Goal: Task Accomplishment & Management: Manage account settings

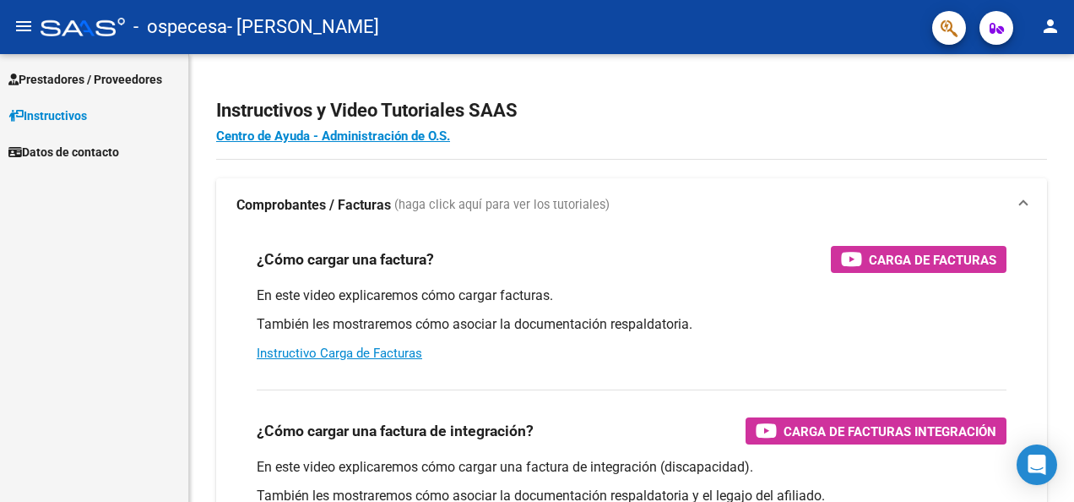
click at [73, 77] on span "Prestadores / Proveedores" at bounding box center [85, 79] width 154 height 19
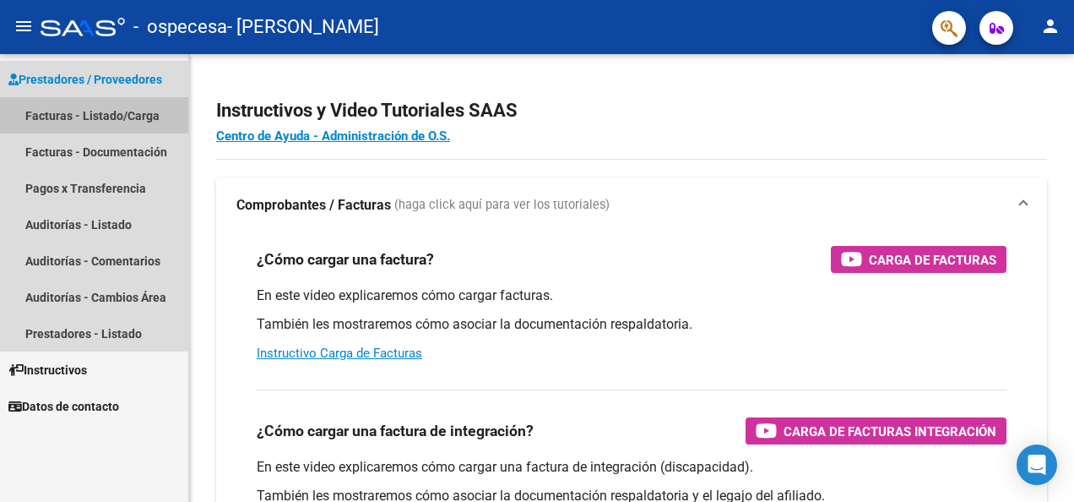
click at [65, 116] on link "Facturas - Listado/Carga" at bounding box center [94, 115] width 188 height 36
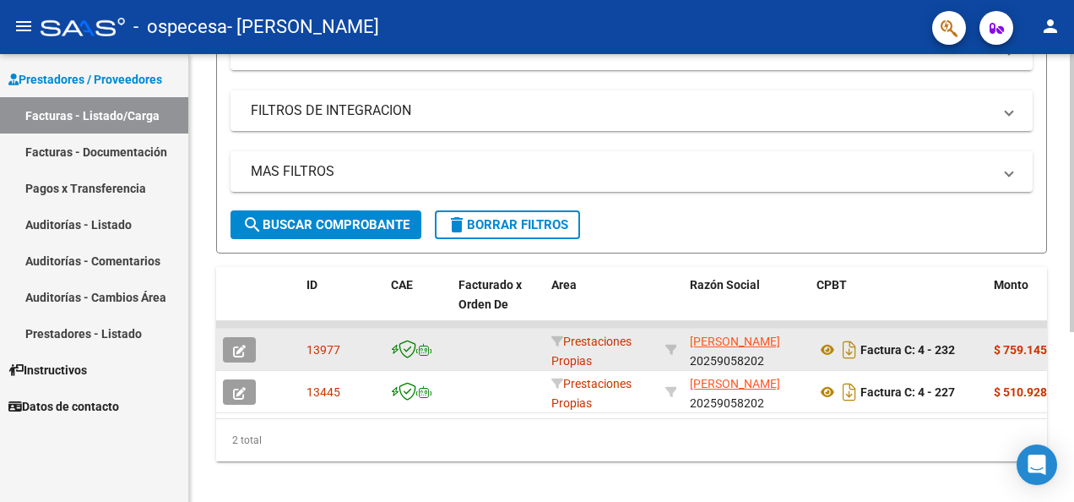
scroll to position [274, 0]
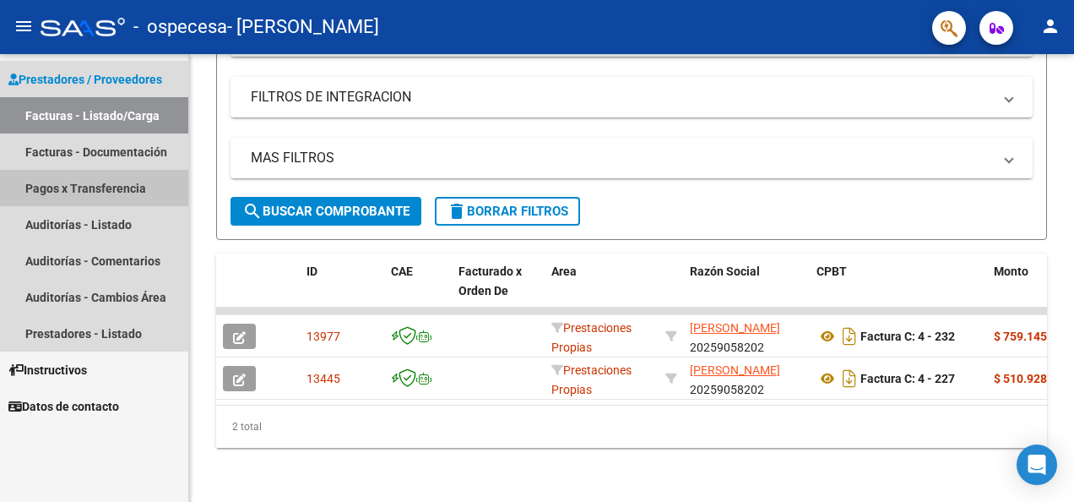
click at [94, 181] on link "Pagos x Transferencia" at bounding box center [94, 188] width 188 height 36
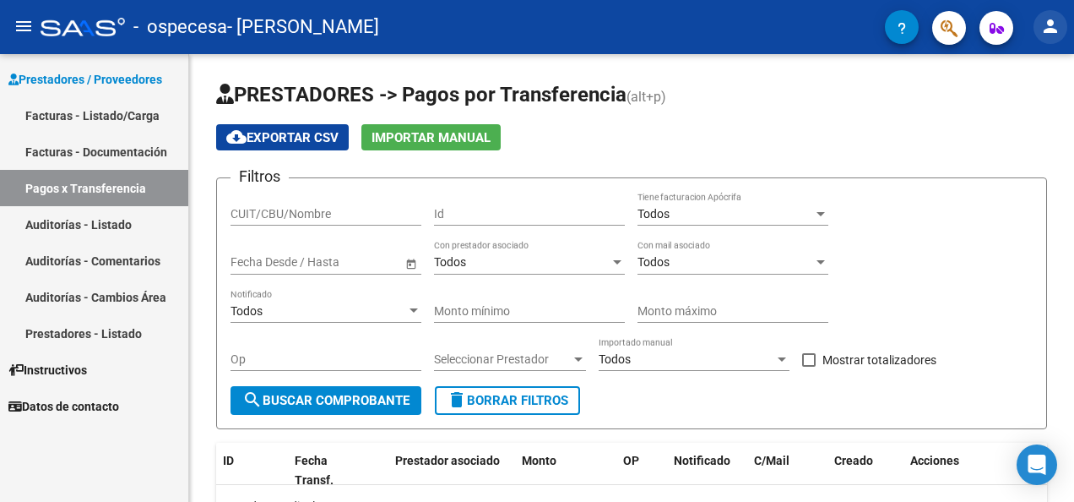
click at [1054, 26] on mat-icon "person" at bounding box center [1050, 26] width 20 height 20
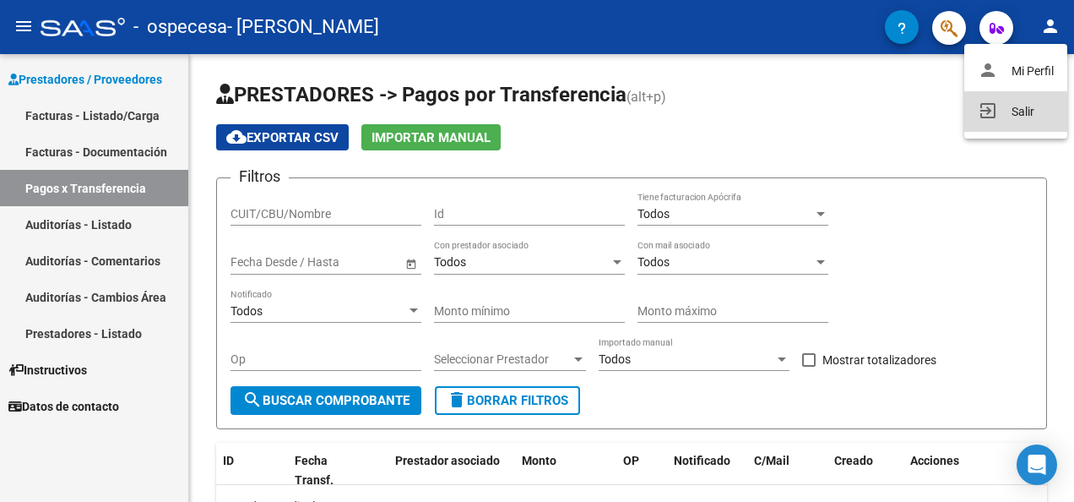
click at [1034, 106] on button "exit_to_app Salir" at bounding box center [1015, 111] width 103 height 41
